Goal: Transaction & Acquisition: Purchase product/service

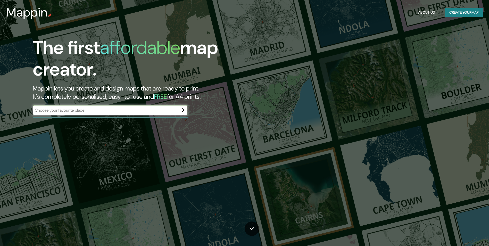
click at [116, 112] on input "text" at bounding box center [105, 110] width 144 height 6
click at [134, 113] on input "text" at bounding box center [105, 110] width 144 height 6
type input "México"
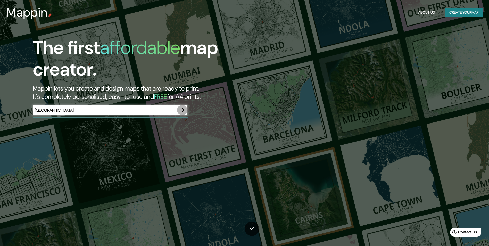
click at [187, 110] on button "button" at bounding box center [182, 110] width 10 height 10
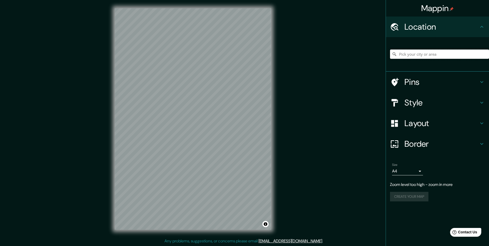
click at [424, 55] on input "Pick your city or area" at bounding box center [439, 54] width 99 height 9
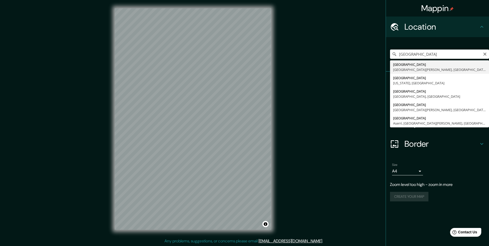
type input "Monterrey, Nuevo León, México"
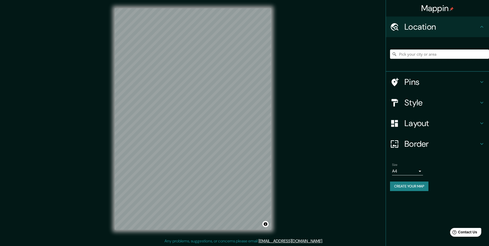
click at [433, 57] on input "Pick your city or area" at bounding box center [439, 54] width 99 height 9
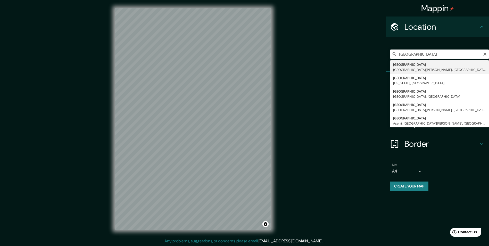
type input "Monterrey, Nuevo León, México"
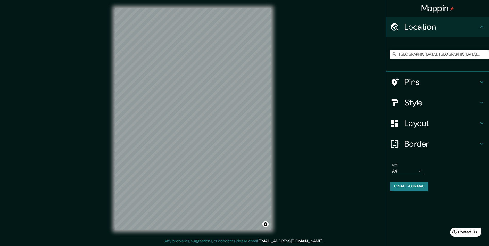
click at [416, 104] on h4 "Style" at bounding box center [442, 102] width 74 height 10
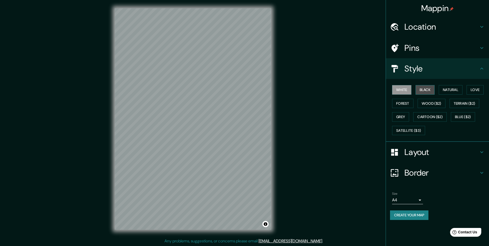
click at [422, 89] on button "Black" at bounding box center [425, 90] width 19 height 10
click at [451, 90] on button "Natural" at bounding box center [451, 90] width 24 height 10
click at [481, 89] on button "Love" at bounding box center [475, 90] width 17 height 10
click at [472, 106] on button "Terrain ($2)" at bounding box center [465, 104] width 30 height 10
click at [431, 105] on button "Wood ($2)" at bounding box center [432, 104] width 28 height 10
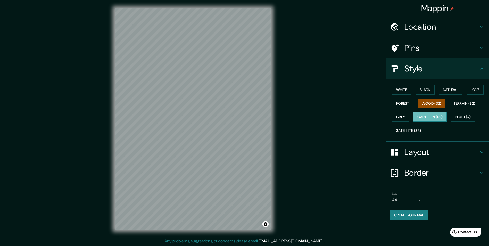
click at [432, 116] on button "Cartoon ($2)" at bounding box center [430, 117] width 34 height 10
click at [459, 117] on button "Blue ($2)" at bounding box center [463, 117] width 24 height 10
click at [404, 118] on button "Grey" at bounding box center [400, 117] width 17 height 10
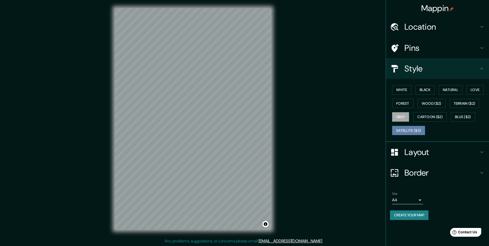
click at [413, 129] on button "Satellite ($3)" at bounding box center [408, 131] width 33 height 10
click at [402, 101] on button "Forest" at bounding box center [402, 104] width 21 height 10
click at [458, 88] on button "Natural" at bounding box center [451, 90] width 24 height 10
click at [477, 67] on h4 "Style" at bounding box center [442, 68] width 74 height 10
click at [480, 65] on div "Style" at bounding box center [437, 68] width 103 height 21
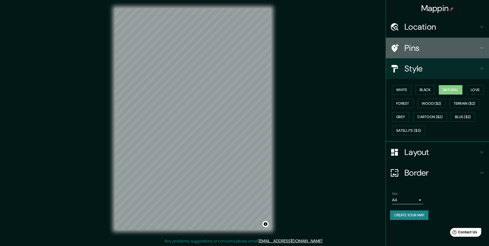
click at [482, 48] on icon at bounding box center [482, 48] width 6 height 6
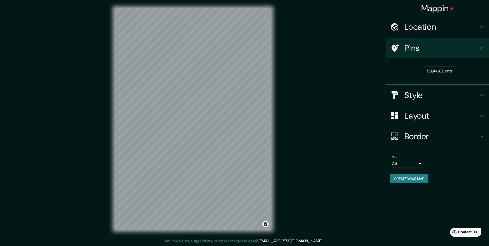
click at [483, 47] on icon at bounding box center [482, 48] width 6 height 6
click at [481, 27] on icon at bounding box center [482, 27] width 6 height 6
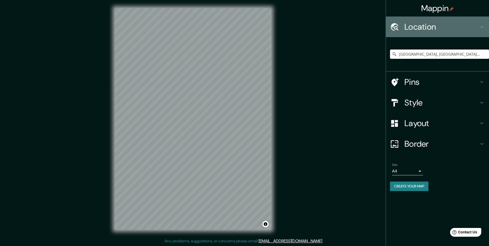
click at [481, 27] on icon at bounding box center [481, 27] width 3 height 2
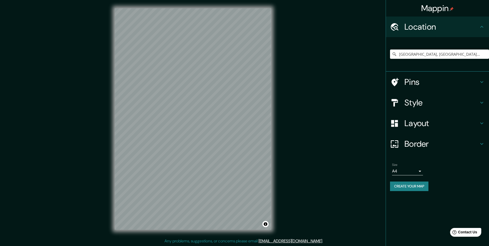
click at [444, 118] on div "Layout" at bounding box center [437, 123] width 103 height 21
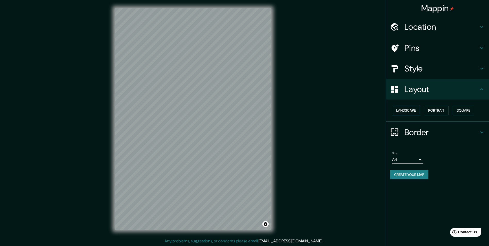
click at [410, 112] on button "Landscape" at bounding box center [406, 111] width 28 height 10
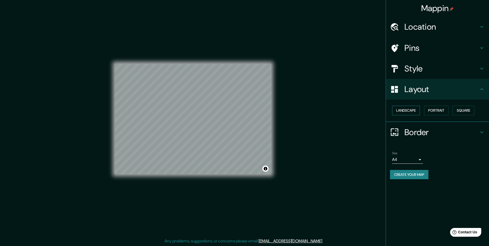
click at [410, 112] on button "Landscape" at bounding box center [406, 111] width 28 height 10
click at [439, 109] on button "Portrait" at bounding box center [436, 111] width 24 height 10
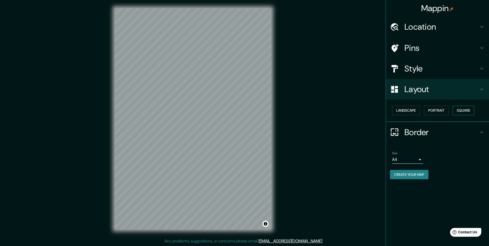
click at [463, 109] on button "Square" at bounding box center [464, 111] width 22 height 10
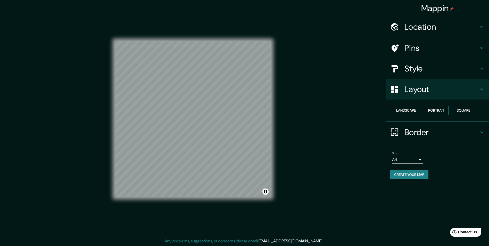
click at [435, 113] on button "Portrait" at bounding box center [436, 111] width 24 height 10
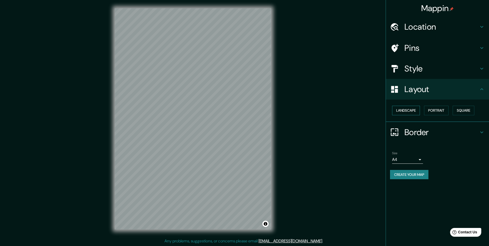
click at [409, 110] on button "Landscape" at bounding box center [406, 111] width 28 height 10
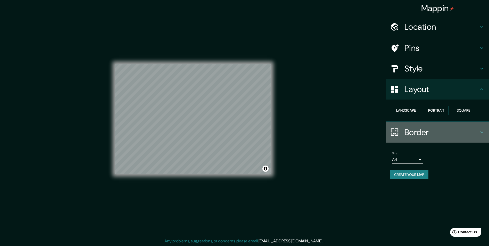
click at [440, 133] on h4 "Border" at bounding box center [442, 132] width 74 height 10
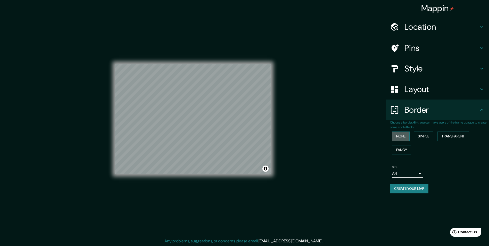
click at [403, 136] on button "None" at bounding box center [401, 136] width 18 height 10
click at [404, 145] on button "Fancy" at bounding box center [401, 150] width 19 height 10
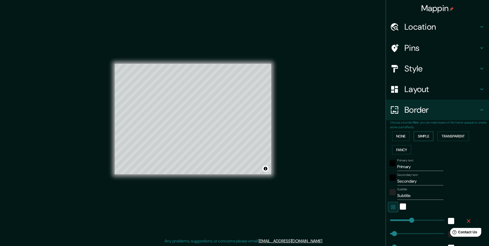
click at [426, 138] on button "Simple" at bounding box center [424, 136] width 20 height 10
click at [446, 138] on button "Transparent" at bounding box center [453, 136] width 31 height 10
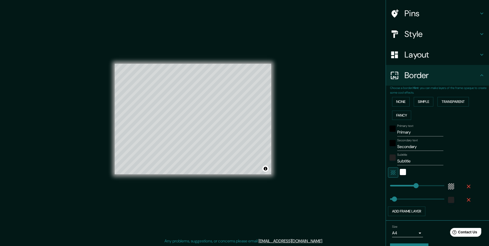
scroll to position [47, 0]
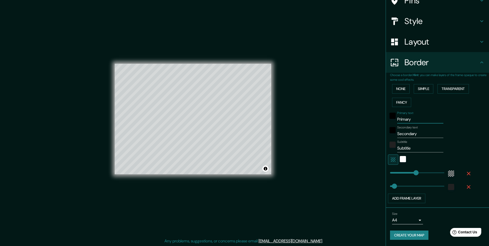
drag, startPoint x: 411, startPoint y: 122, endPoint x: 275, endPoint y: 143, distance: 137.6
click at [302, 141] on div "Mappin Location Monterrey, Nuevo León, México Pins Style Layout Border Choose a…" at bounding box center [244, 123] width 489 height 246
type input "291"
type input "49"
type input "d"
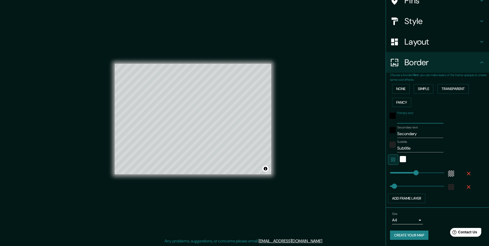
type input "291"
type input "49"
type input "dd"
type input "291"
type input "49"
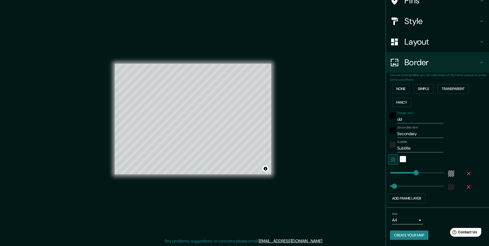
type input "dda"
type input "291"
type input "49"
type input "ddad"
type input "291"
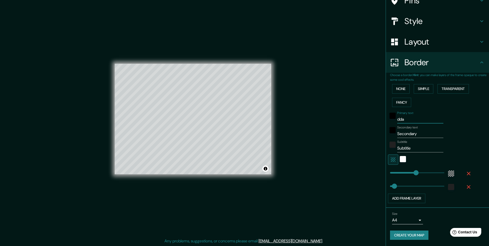
type input "49"
type input "ddada"
type input "291"
type input "49"
type input "ddada¿"
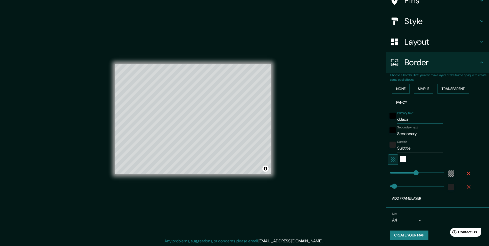
type input "291"
type input "49"
type input "ddada"
type input "291"
type input "49"
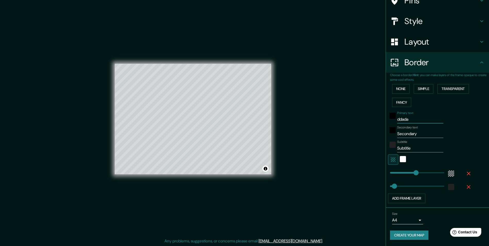
type input "ddad"
type input "291"
type input "49"
type input "dda"
type input "291"
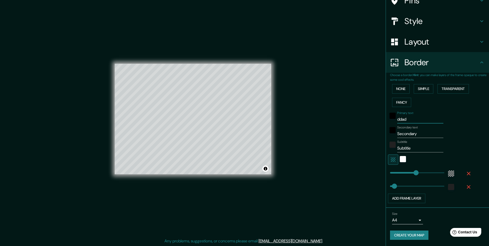
type input "49"
type input "dd"
type input "291"
type input "49"
type input "d"
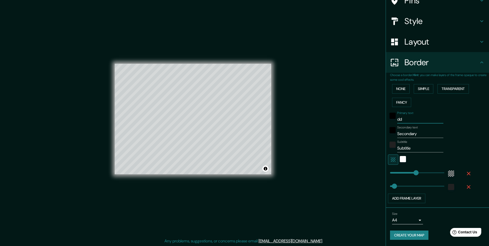
type input "291"
type input "49"
type input "291"
type input "49"
type input "m"
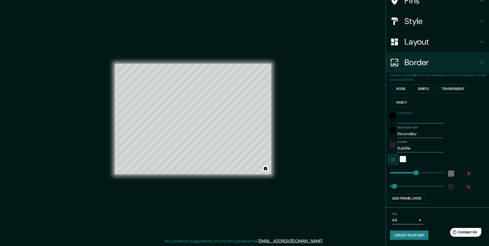
type input "291"
type input "49"
type input "ma"
type input "291"
type input "49"
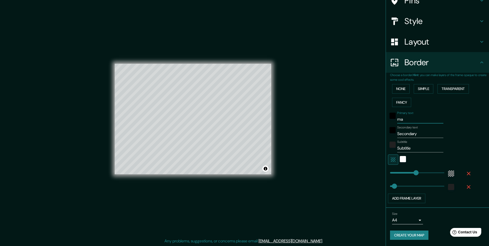
type input "mac"
type input "291"
type input "49"
type input "macer"
type input "291"
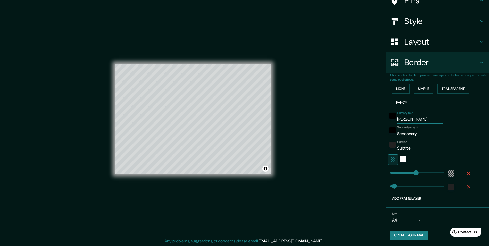
type input "49"
type input "macero"
type input "291"
type input "49"
type input "macer"
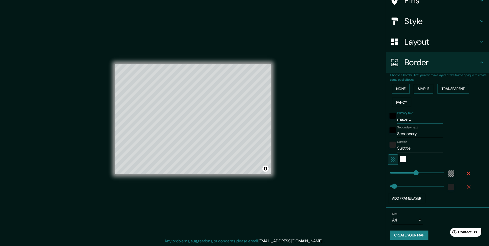
type input "291"
type input "49"
type input "mace"
type input "291"
type input "49"
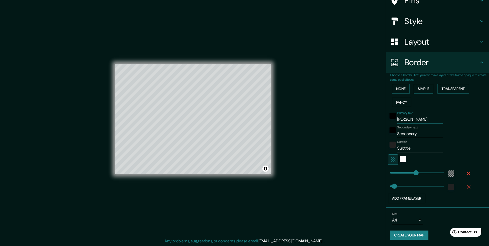
type input "mac"
type input "291"
type input "49"
type input "macr"
type input "291"
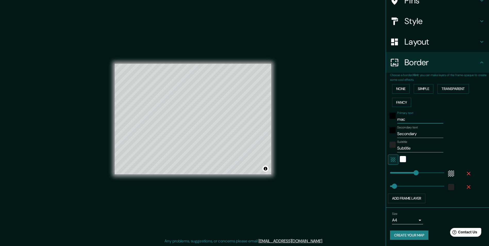
type input "49"
type input "mac"
type input "291"
type input "49"
type input "macr"
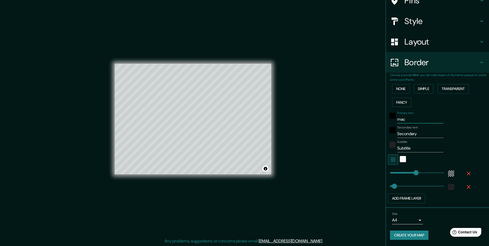
type input "291"
type input "49"
type input "macro"
type input "291"
type input "49"
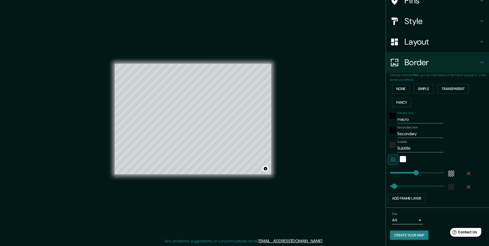
type input "macro"
drag, startPoint x: 418, startPoint y: 134, endPoint x: 372, endPoint y: 136, distance: 45.7
click at [372, 136] on div "Mappin Location Monterrey, Nuevo León, México Pins Style Layout Border Choose a…" at bounding box center [244, 123] width 489 height 246
type input "78"
drag, startPoint x: 410, startPoint y: 171, endPoint x: 393, endPoint y: 170, distance: 17.3
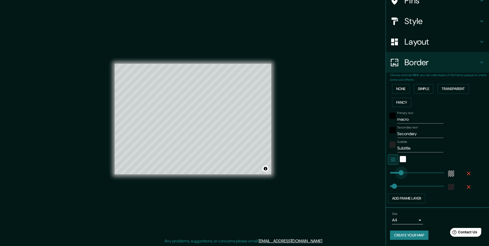
type input "49"
type input "112"
type input "124"
drag, startPoint x: 393, startPoint y: 187, endPoint x: 397, endPoint y: 187, distance: 4.7
type input "58"
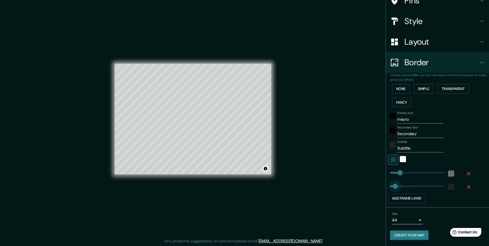
drag, startPoint x: 397, startPoint y: 187, endPoint x: 391, endPoint y: 185, distance: 6.1
type input "0"
drag, startPoint x: 391, startPoint y: 185, endPoint x: 372, endPoint y: 185, distance: 19.9
drag, startPoint x: 387, startPoint y: 185, endPoint x: 378, endPoint y: 185, distance: 8.8
click at [378, 185] on div "Mappin Location Monterrey, Nuevo León, México Pins Style Layout Border Choose a…" at bounding box center [244, 123] width 489 height 246
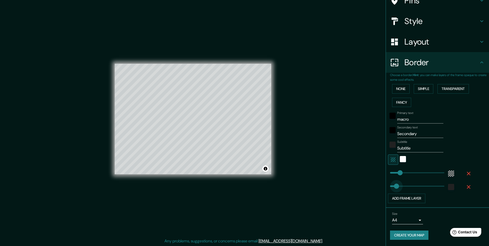
type input "101"
drag, startPoint x: 391, startPoint y: 186, endPoint x: 395, endPoint y: 186, distance: 4.4
type input "403"
drag, startPoint x: 395, startPoint y: 186, endPoint x: 422, endPoint y: 185, distance: 27.1
type input "607"
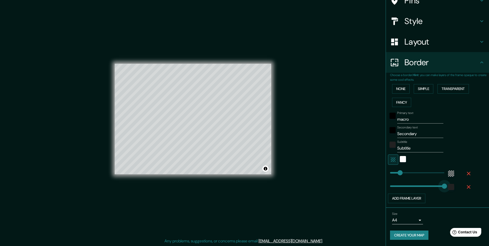
drag, startPoint x: 422, startPoint y: 185, endPoint x: 451, endPoint y: 185, distance: 29.1
type input "84"
drag, startPoint x: 441, startPoint y: 186, endPoint x: 394, endPoint y: 187, distance: 47.5
type input "441"
drag, startPoint x: 395, startPoint y: 175, endPoint x: 426, endPoint y: 174, distance: 30.4
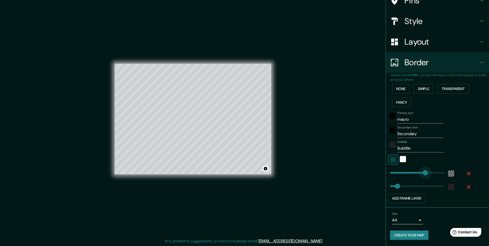
type input "12"
drag, startPoint x: 426, startPoint y: 173, endPoint x: 387, endPoint y: 173, distance: 38.7
type input "69"
drag, startPoint x: 387, startPoint y: 173, endPoint x: 392, endPoint y: 173, distance: 5.2
type input "138"
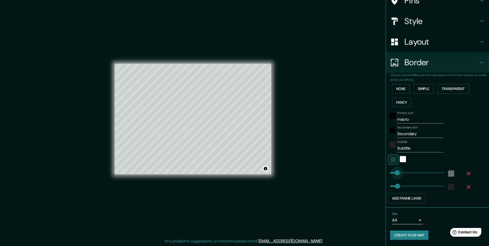
drag, startPoint x: 392, startPoint y: 173, endPoint x: 399, endPoint y: 172, distance: 6.2
click at [400, 160] on div "white" at bounding box center [403, 159] width 6 height 6
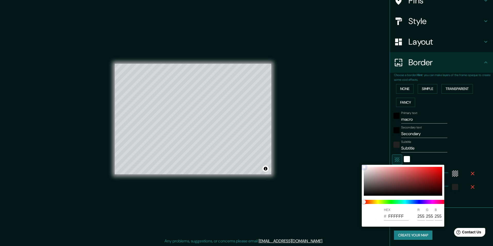
type input "EFE3E3"
type input "239"
type input "227"
type input "EDDFDF"
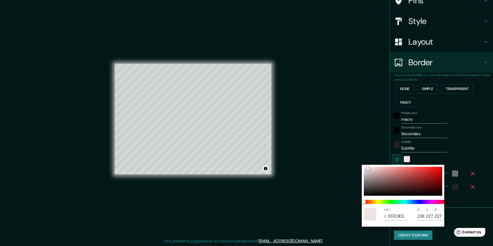
type input "237"
type input "223"
type input "EADCDC"
type input "234"
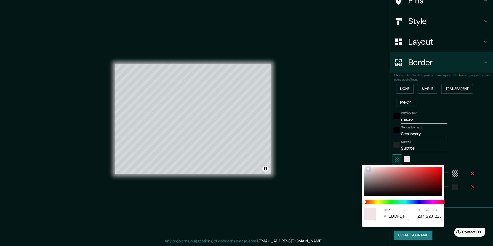
type input "220"
type input "E1D1D1"
type input "225"
type input "209"
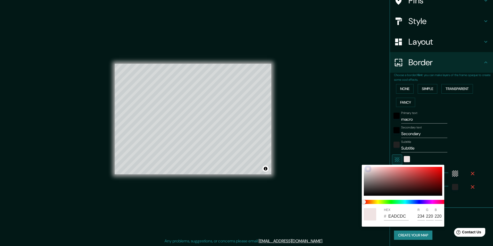
type input "209"
type input "DDCBCB"
type input "221"
type input "203"
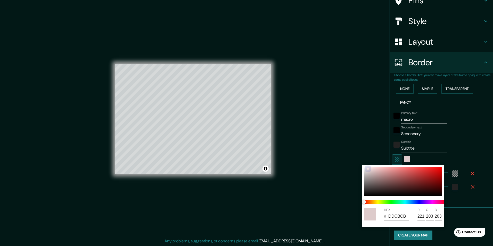
type input "DAC7C7"
type input "218"
type input "199"
type input "D6C2C2"
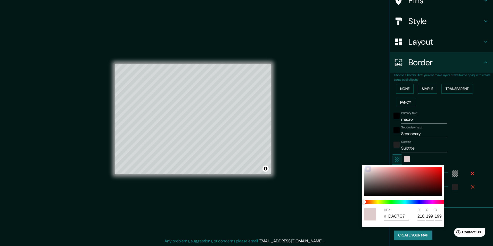
type input "214"
type input "194"
type input "D1BCBC"
type input "209"
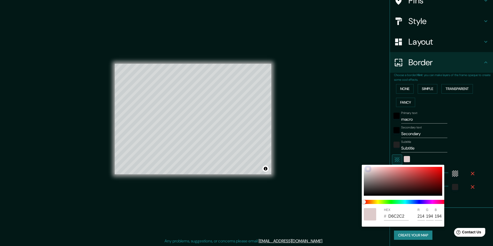
type input "188"
type input "CAB5B5"
type input "202"
type input "181"
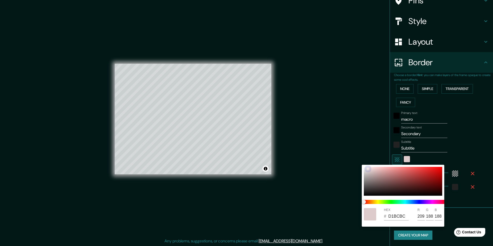
type input "181"
type input "C6AFAF"
type input "198"
type input "175"
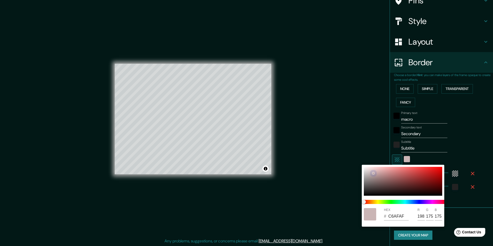
type input "C1A9A9"
type input "193"
type input "169"
type input "B8A0A0"
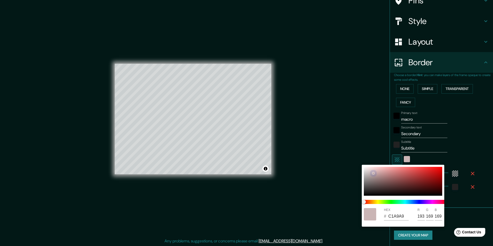
type input "184"
type input "160"
type input "B89F9F"
type input "159"
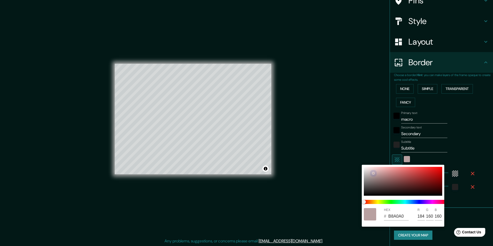
type input "159"
type input "B59C9C"
type input "181"
type input "156"
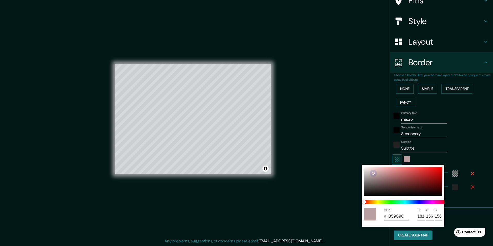
type input "AF9595"
type input "175"
type input "149"
type input "AC9393"
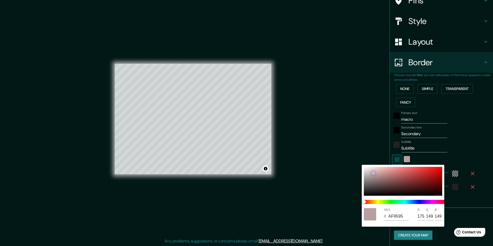
type input "172"
type input "147"
type input "A88E8E"
type input "168"
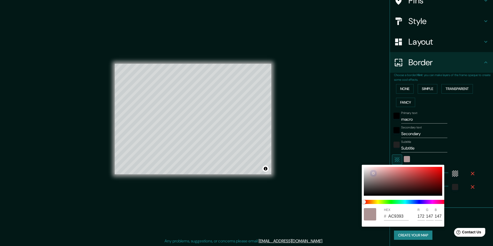
type input "142"
type input "A58C8C"
type input "165"
type input "140"
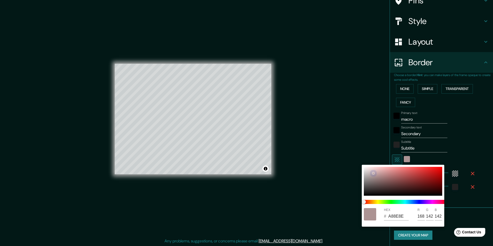
type input "140"
type input "A38989"
type input "163"
type input "137"
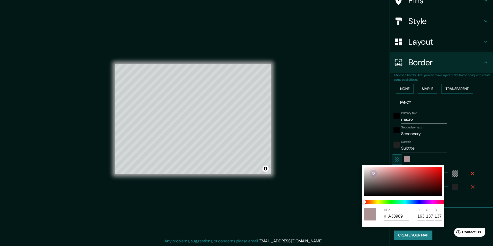
type input "9F8585"
type input "159"
type input "133"
type input "9A8181"
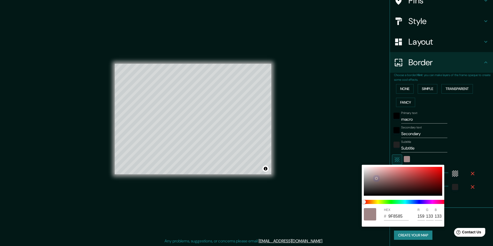
type input "154"
type input "129"
type input "957C7C"
type input "149"
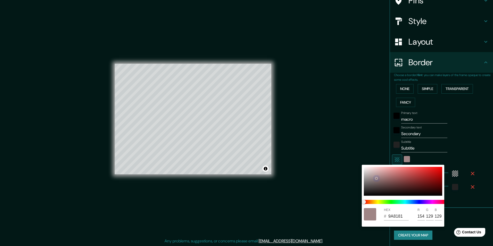
type input "124"
type input "917878"
type input "145"
type input "120"
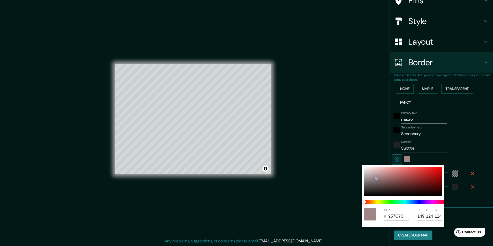
type input "120"
type input "856D6D"
type input "133"
type input "109"
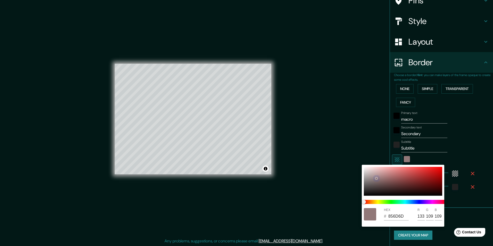
type input "7C6666"
type input "124"
type input "102"
type input "7A6363"
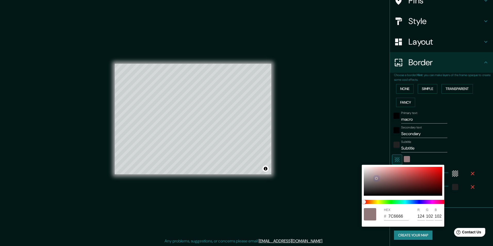
type input "122"
type input "99"
type input "715B5B"
type input "113"
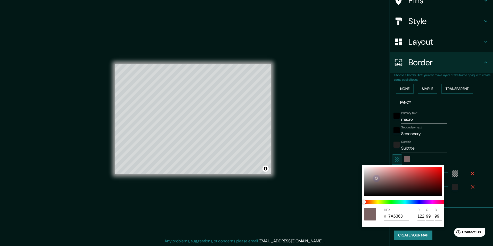
type input "91"
drag, startPoint x: 364, startPoint y: 167, endPoint x: 361, endPoint y: 173, distance: 6.7
click at [365, 178] on div at bounding box center [364, 179] width 2 height 2
drag, startPoint x: 377, startPoint y: 169, endPoint x: 366, endPoint y: 168, distance: 10.3
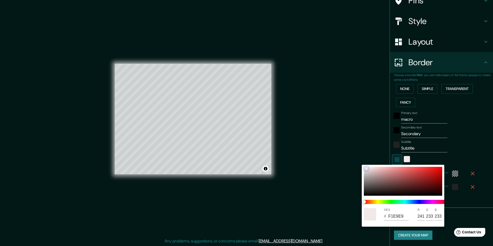
click at [366, 168] on div at bounding box center [403, 181] width 78 height 29
drag, startPoint x: 364, startPoint y: 169, endPoint x: 352, endPoint y: 163, distance: 13.5
click at [352, 163] on div "HEX # F1F1F1 R 241 G 241 B 241" at bounding box center [246, 123] width 493 height 246
drag, startPoint x: 364, startPoint y: 169, endPoint x: 361, endPoint y: 161, distance: 8.4
click at [361, 161] on div "HEX # FDFDFD R 253 G 253 B 253" at bounding box center [246, 123] width 493 height 246
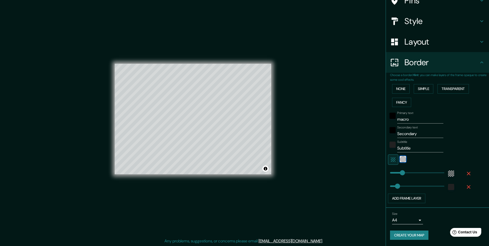
scroll to position [0, 0]
click at [390, 160] on icon "button" at bounding box center [393, 160] width 6 height 6
click at [423, 42] on h4 "Layout" at bounding box center [442, 42] width 74 height 10
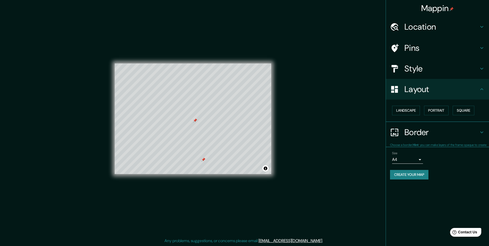
scroll to position [0, 0]
click at [429, 88] on h4 "Layout" at bounding box center [442, 89] width 74 height 10
click at [425, 127] on h4 "Border" at bounding box center [442, 132] width 74 height 10
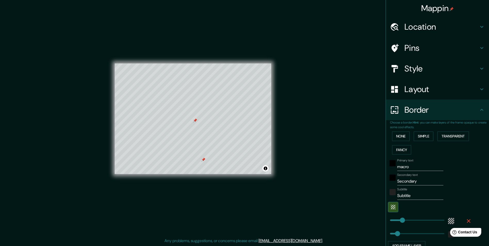
scroll to position [47, 0]
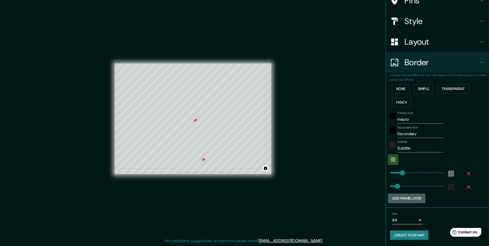
click at [415, 198] on button "Add frame layer" at bounding box center [406, 199] width 37 height 10
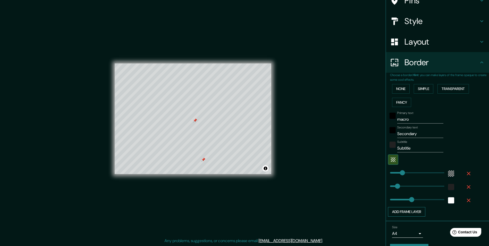
click at [412, 210] on button "Add frame layer" at bounding box center [406, 212] width 37 height 10
drag, startPoint x: 408, startPoint y: 214, endPoint x: 386, endPoint y: 214, distance: 22.4
drag, startPoint x: 407, startPoint y: 200, endPoint x: 367, endPoint y: 202, distance: 40.3
click at [466, 199] on icon "button" at bounding box center [469, 200] width 6 height 6
click at [467, 202] on icon "button" at bounding box center [469, 201] width 4 height 4
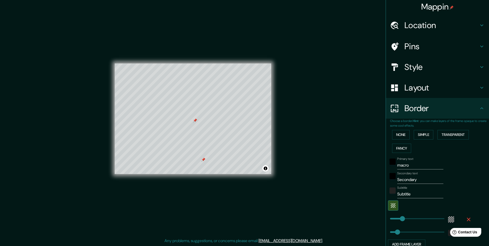
scroll to position [0, 0]
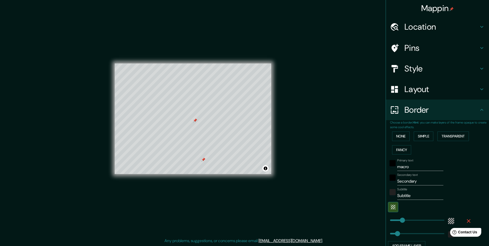
click at [417, 46] on h4 "Pins" at bounding box center [442, 48] width 74 height 10
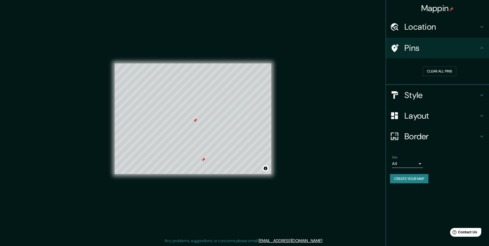
click at [438, 78] on div "Clear all pins" at bounding box center [439, 71] width 99 height 18
click at [439, 72] on button "Clear all pins" at bounding box center [440, 72] width 34 height 10
click at [275, 56] on div "© Mapbox © OpenStreetMap Improve this map" at bounding box center [192, 119] width 173 height 238
click at [204, 98] on div at bounding box center [206, 97] width 4 height 4
